Goal: Transaction & Acquisition: Purchase product/service

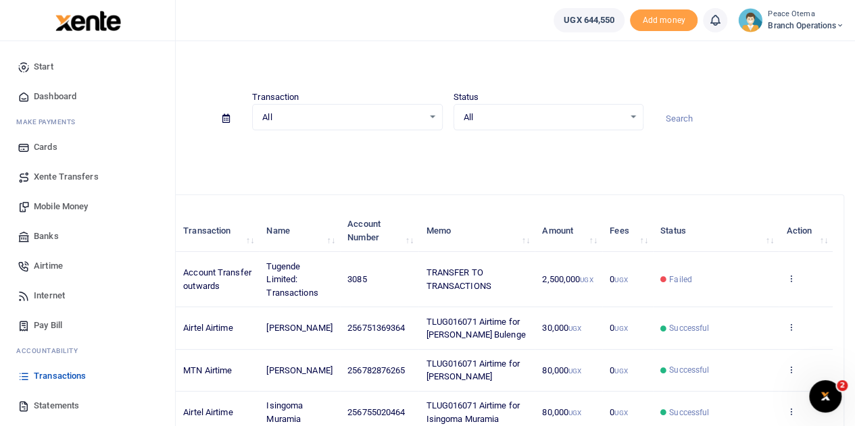
click at [51, 207] on span "Mobile Money" at bounding box center [61, 207] width 54 height 14
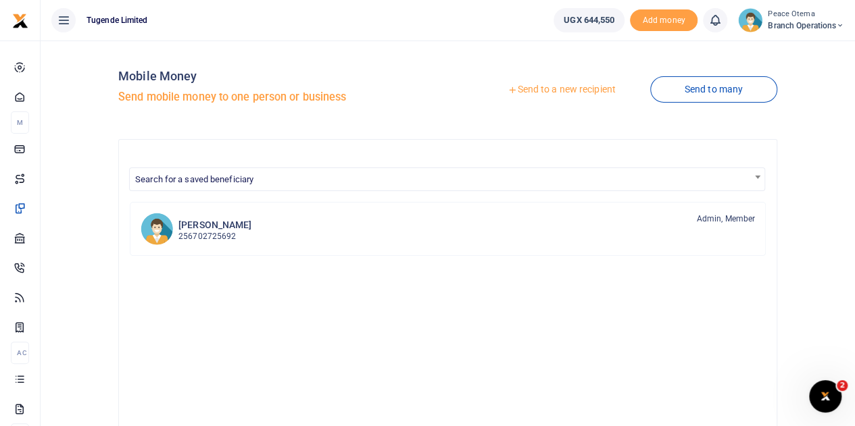
click at [507, 89] on icon at bounding box center [511, 89] width 9 height 9
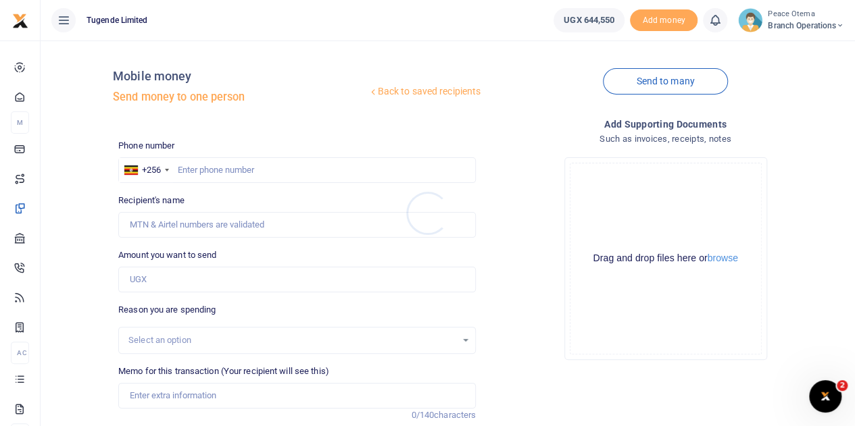
click at [181, 171] on div at bounding box center [427, 213] width 855 height 426
click at [176, 169] on input "text" at bounding box center [296, 170] width 357 height 26
paste input "755556111"
type input "755556111"
click at [154, 283] on input "Amount you want to send" at bounding box center [296, 280] width 357 height 26
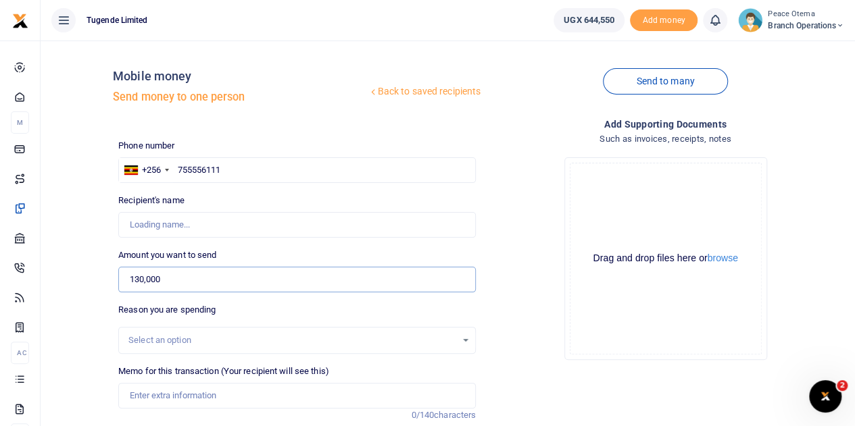
type input "130,000"
click at [167, 397] on input "Memo for this transaction (Your recipient will see this)" at bounding box center [296, 396] width 357 height 26
type input "James Batte"
click at [154, 405] on input "Memo for this transaction (Your recipient will see this)" at bounding box center [296, 396] width 357 height 26
paste input "TLUG-016094"
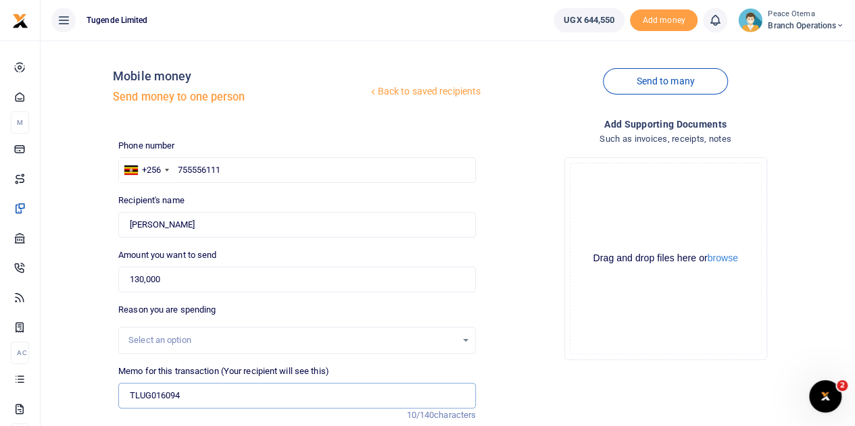
click at [207, 407] on input "TLUG016094" at bounding box center [296, 396] width 357 height 26
click at [195, 397] on input "TLUG016094" at bounding box center [296, 396] width 357 height 26
paste input "Lunch for Bukoto, Wakiso , Rubaga and Mukono staff during Training plus the Bus…"
click at [309, 390] on input "TLUG016094 Lunch for Bukoto Wakiso Rubaga and Mukono staff during Training plus…" at bounding box center [296, 396] width 357 height 26
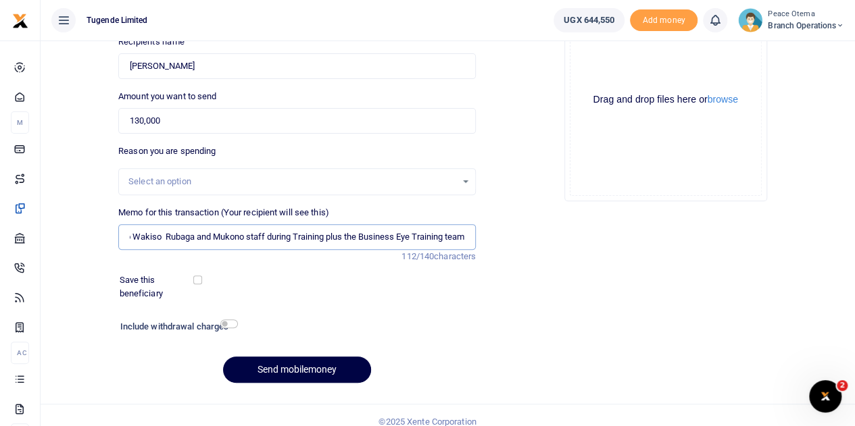
scroll to position [159, 0]
type input "TLUG016094 Lunch for Bukoto Wakiso Rubaga and Mukono staff during Training plus…"
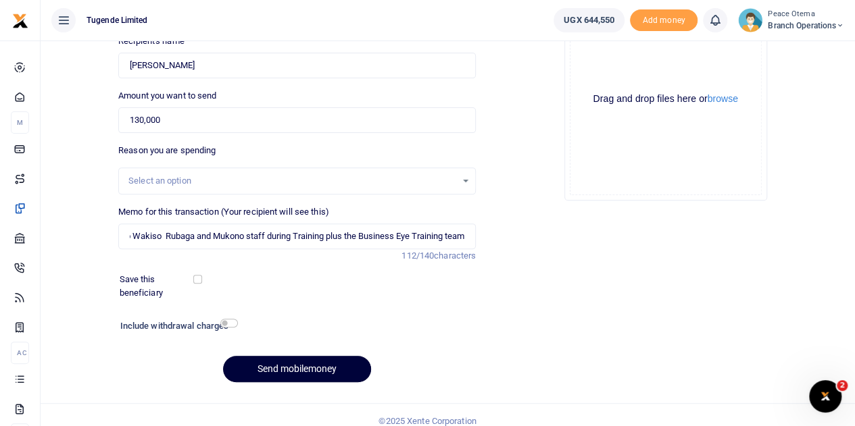
scroll to position [0, 0]
click at [292, 372] on button "Send mobilemoney" at bounding box center [297, 369] width 148 height 26
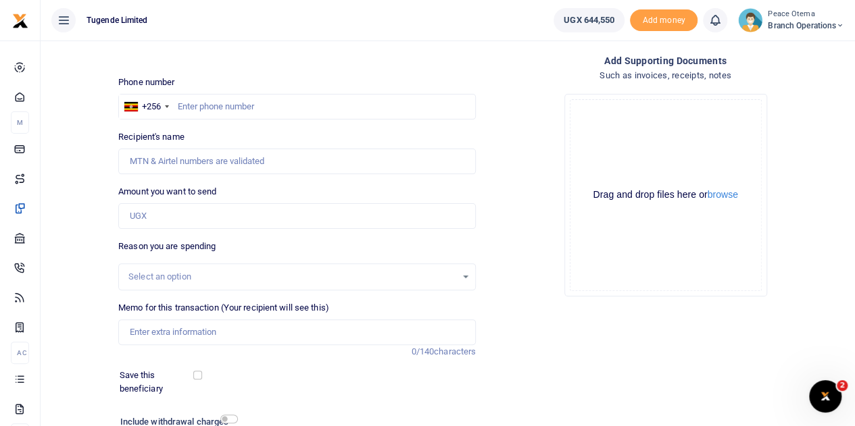
scroll to position [63, 0]
click at [207, 105] on input "text" at bounding box center [296, 108] width 357 height 26
paste input "770125877"
type input "770125877"
type input "Bitijuma Nazziwa"
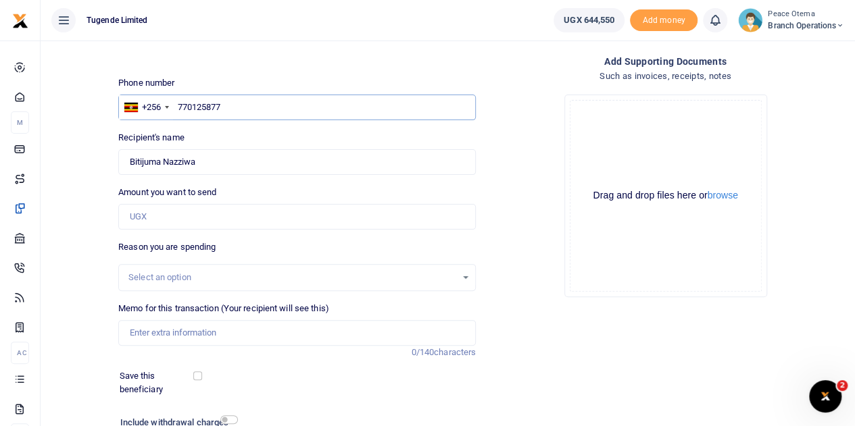
type input "770125877"
click at [150, 218] on input "Amount you want to send" at bounding box center [296, 217] width 357 height 26
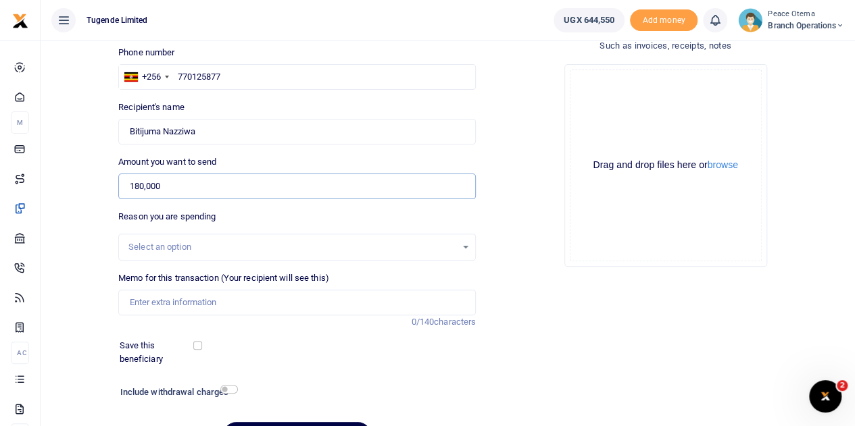
scroll to position [95, 0]
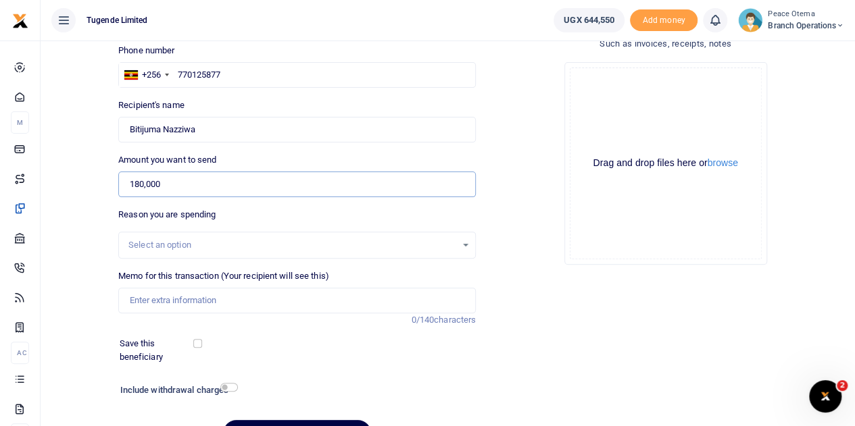
type input "180,000"
click at [135, 299] on input "Memo for this transaction (Your recipient will see this)" at bounding box center [296, 301] width 357 height 26
click at [151, 298] on input "Memo for this transaction (Your recipient will see this)" at bounding box center [296, 301] width 357 height 26
paste input "TLUG-016094"
click at [188, 301] on input "TLUG016094" at bounding box center [296, 301] width 357 height 26
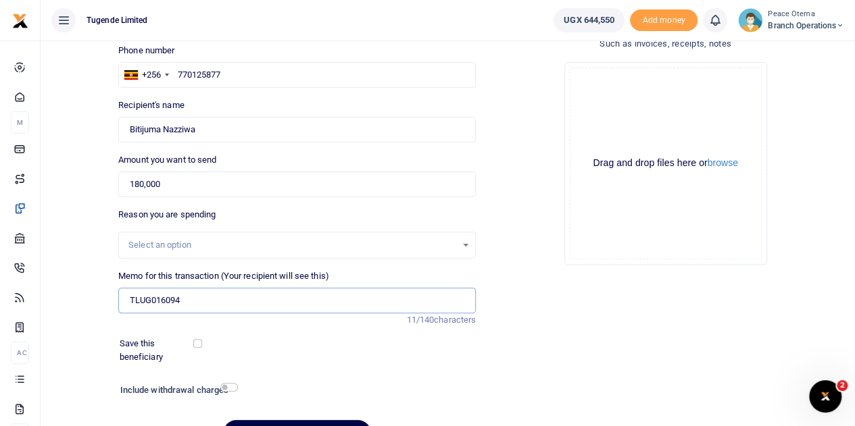
type input "TLUG016094 Lunch for Bukoto Wakiso Rubaga and Mukono staff during Training plus…"
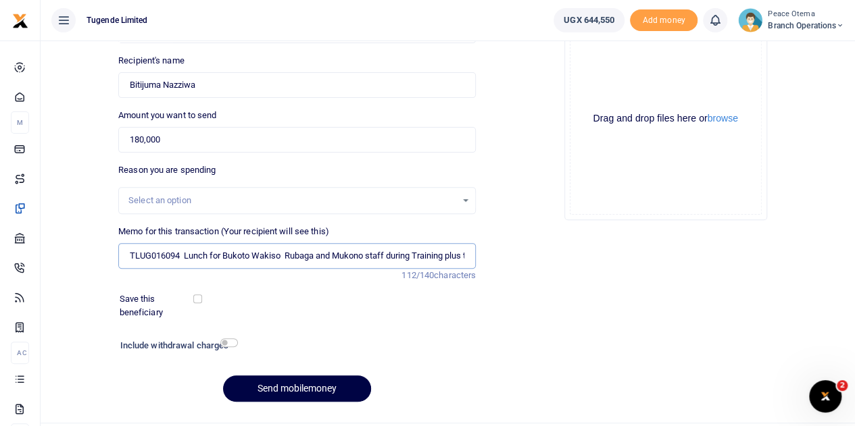
scroll to position [145, 0]
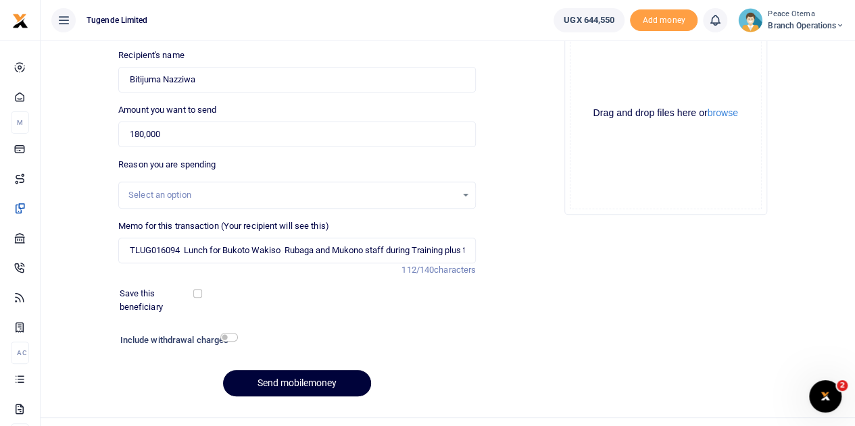
click at [277, 384] on button "Send mobilemoney" at bounding box center [297, 383] width 148 height 26
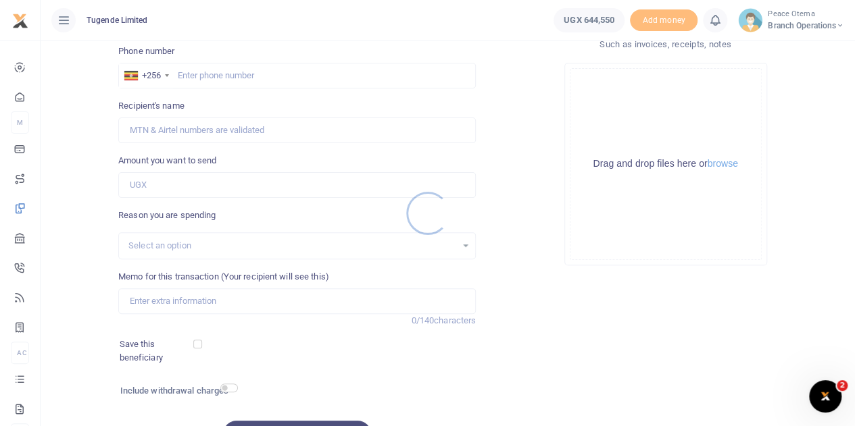
scroll to position [94, 0]
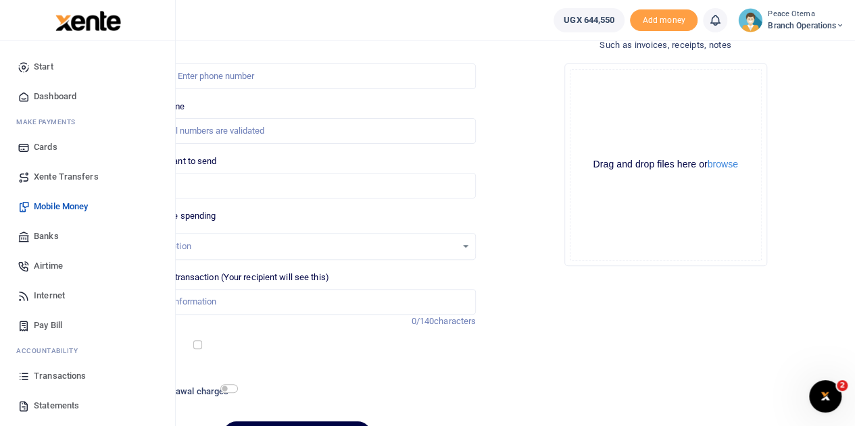
click at [56, 376] on span "Transactions" at bounding box center [60, 377] width 52 height 14
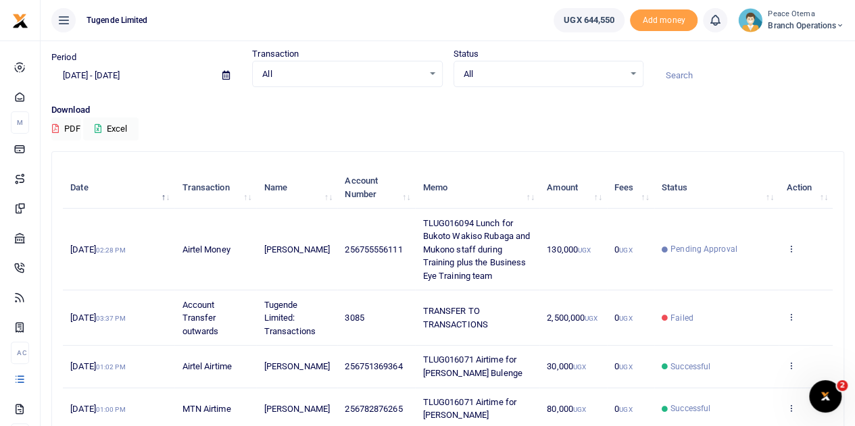
scroll to position [64, 0]
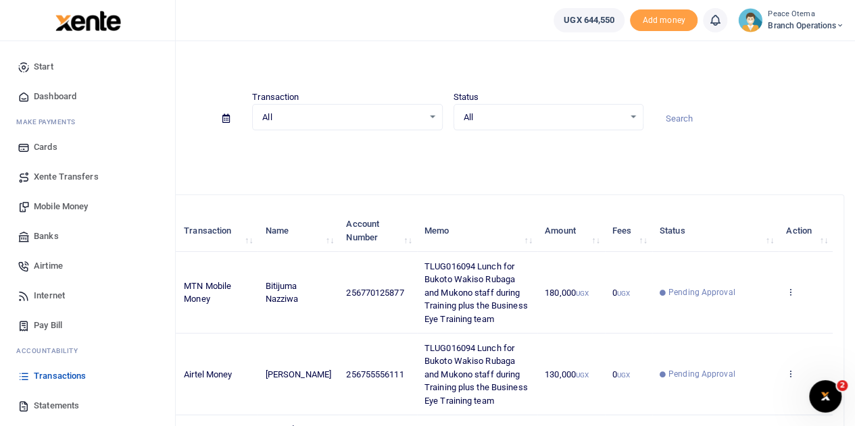
click at [57, 175] on span "Xente Transfers" at bounding box center [66, 177] width 65 height 14
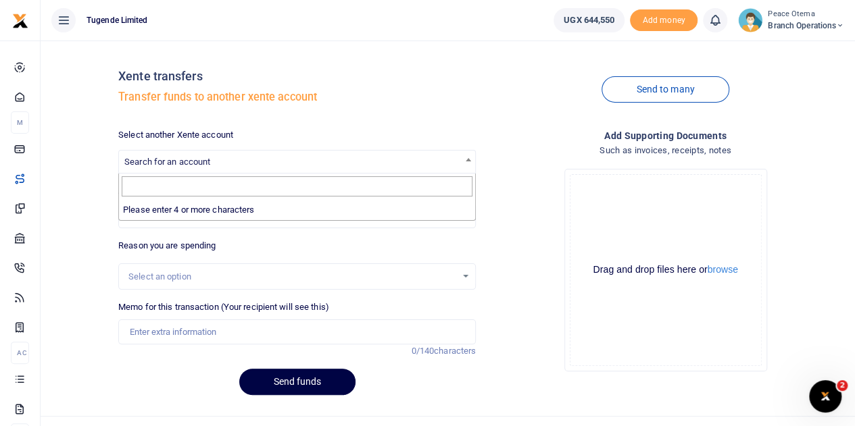
click at [166, 162] on span "Search for an account" at bounding box center [167, 162] width 86 height 10
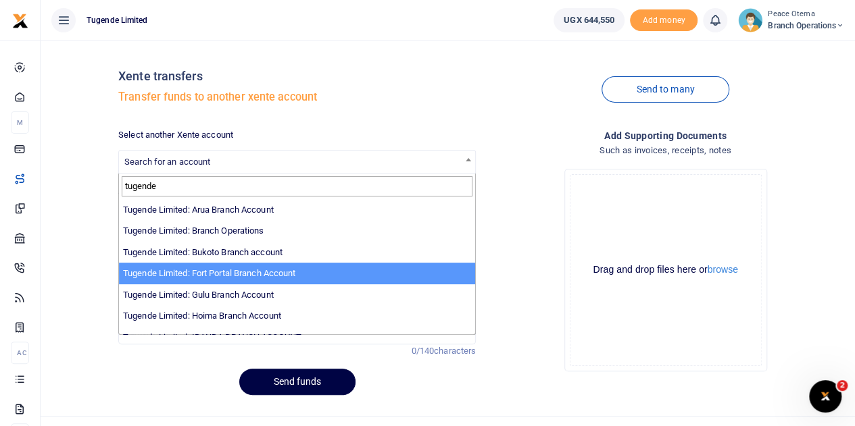
type input "tugende"
select select "3346"
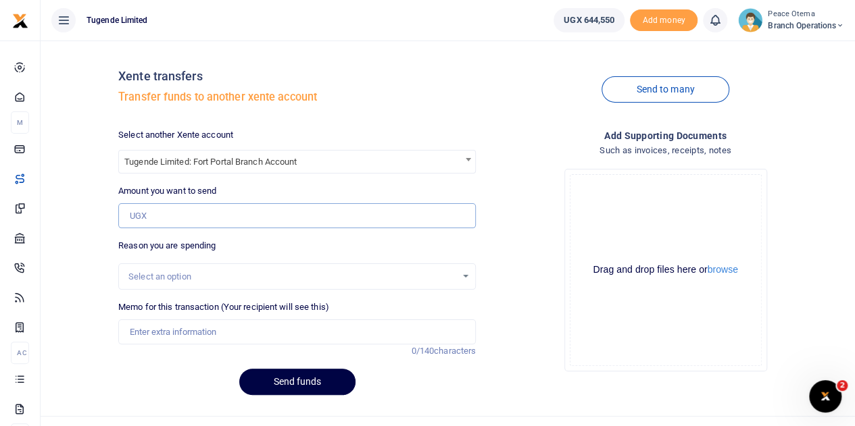
click at [166, 217] on input "Amount you want to send" at bounding box center [296, 216] width 357 height 26
click at [179, 219] on input "Amount you want to send" at bounding box center [296, 216] width 357 height 26
paste input "43,949.00"
type input "43,949"
click at [166, 334] on input "Memo for this transaction (Your recipient will see this)" at bounding box center [296, 333] width 357 height 26
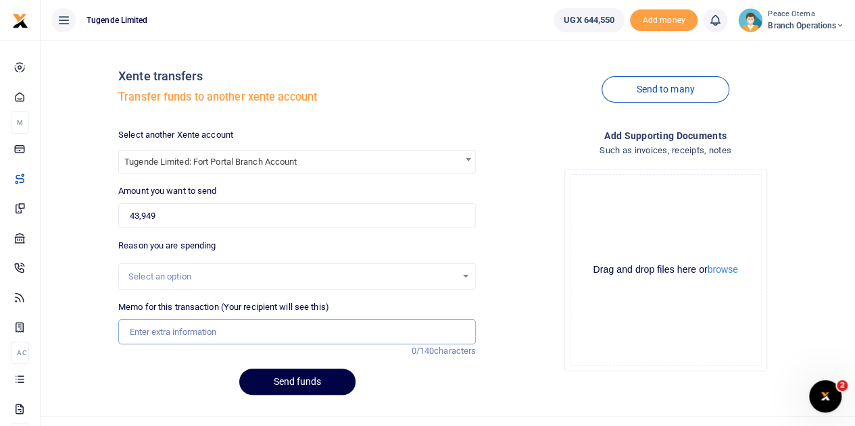
click at [153, 337] on input "Memo for this transaction (Your recipient will see this)" at bounding box center [296, 333] width 357 height 26
paste input "TLUG-015995"
click at [197, 329] on input "TLUG015995" at bounding box center [296, 333] width 357 height 26
type input "TLUG015995 NWSC Fortportal July 2025"
click at [270, 371] on button "Send funds" at bounding box center [297, 382] width 116 height 26
